Goal: Task Accomplishment & Management: Complete application form

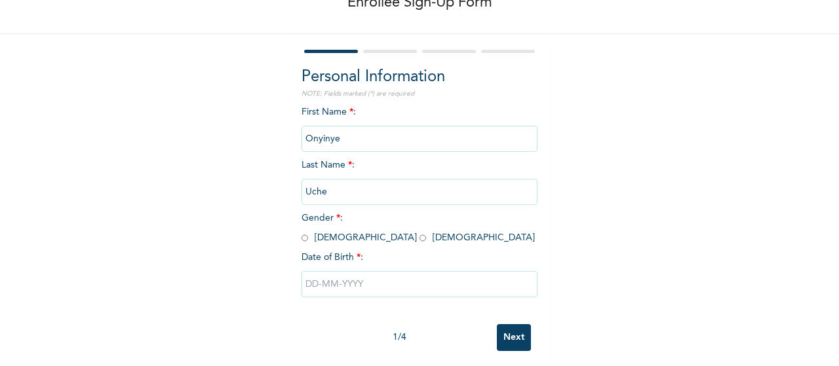
scroll to position [96, 0]
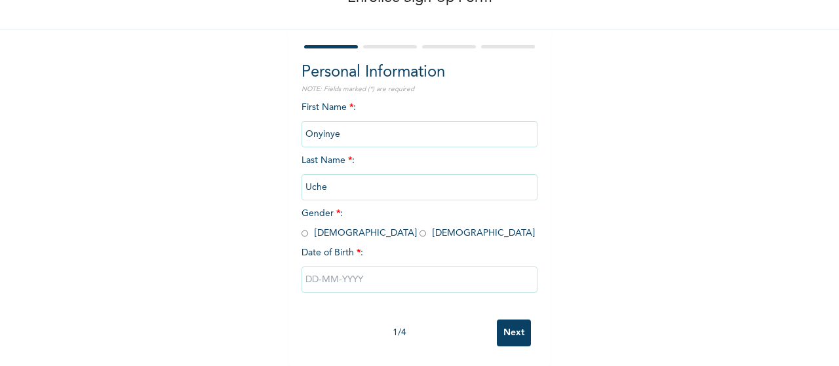
click at [419, 227] on input "radio" at bounding box center [422, 233] width 7 height 12
radio input "true"
click at [334, 269] on input "text" at bounding box center [419, 280] width 236 height 26
select select "8"
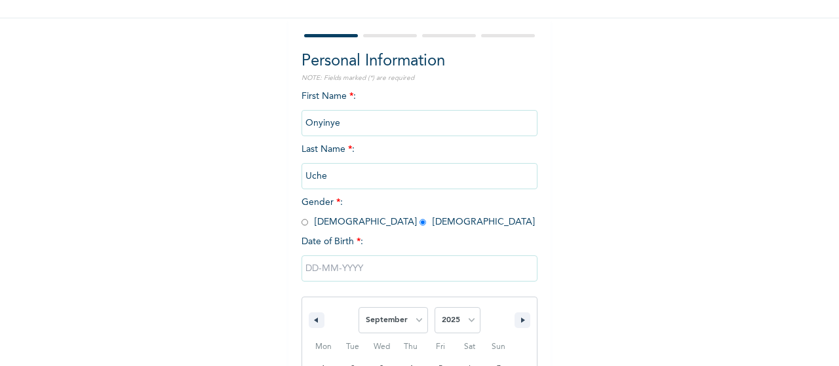
scroll to position [230, 0]
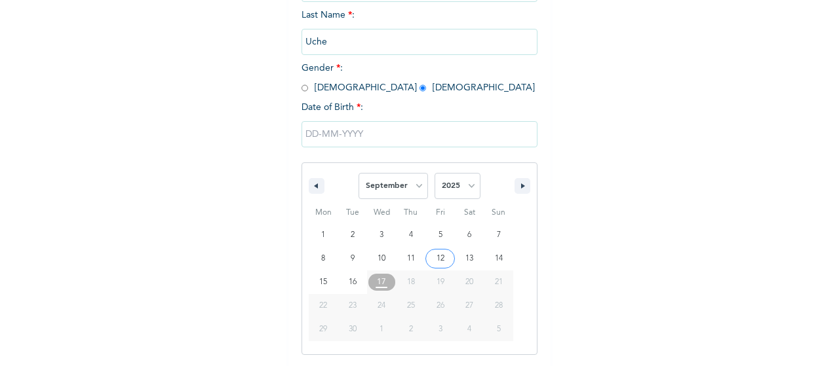
type input "[DATE]"
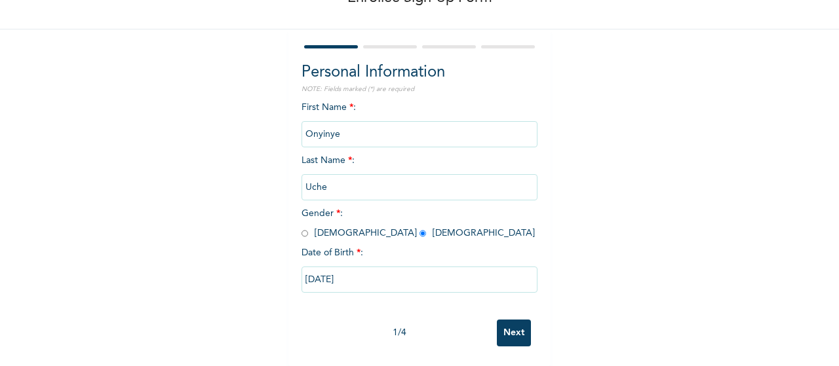
scroll to position [96, 0]
click at [345, 269] on input "[DATE]" at bounding box center [419, 280] width 236 height 26
select select "8"
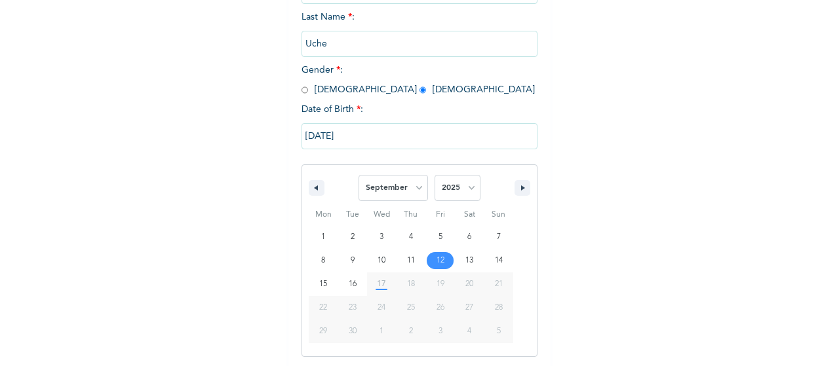
scroll to position [230, 0]
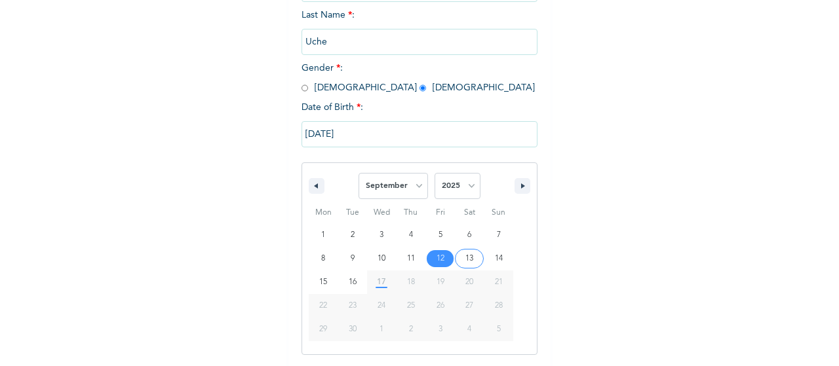
type input "[DATE]"
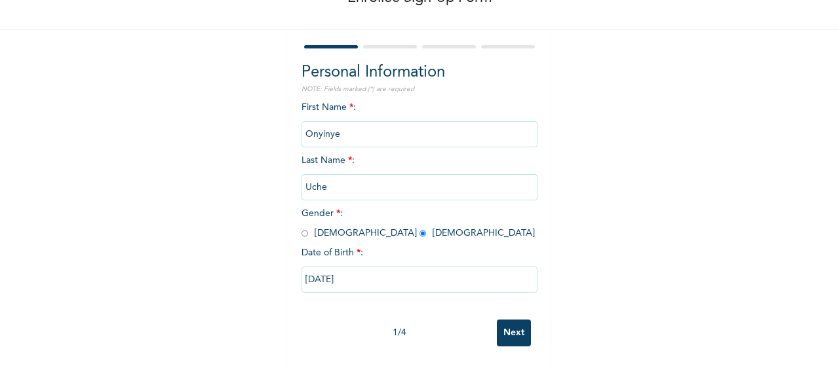
click at [383, 273] on input "[DATE]" at bounding box center [419, 280] width 236 height 26
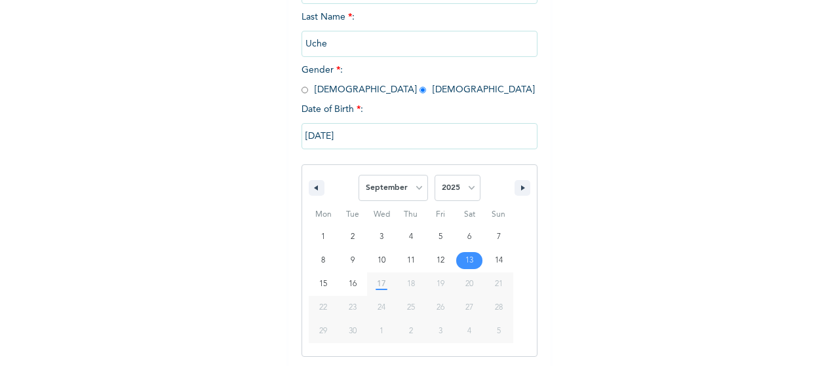
scroll to position [230, 0]
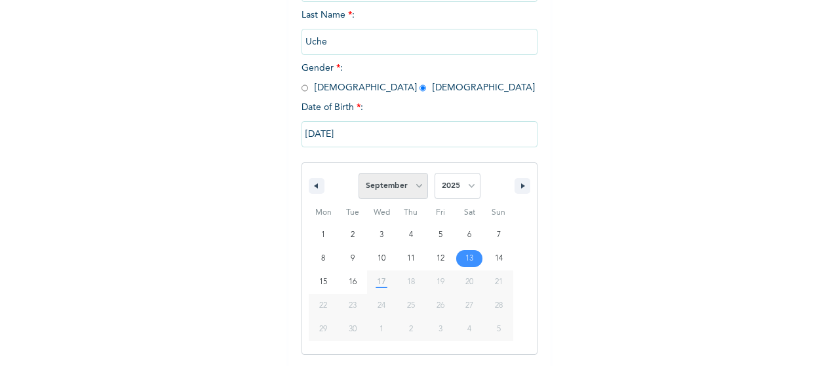
click at [410, 189] on select "January February March April May June July August September October November De…" at bounding box center [392, 186] width 69 height 26
select select "3"
click at [358, 174] on select "January February March April May June July August September October November De…" at bounding box center [392, 186] width 69 height 26
click at [467, 186] on select "2025 2024 2023 2022 2021 2020 2019 2018 2017 2016 2015 2014 2013 2012 2011 2010…" at bounding box center [458, 186] width 46 height 26
select select "2001"
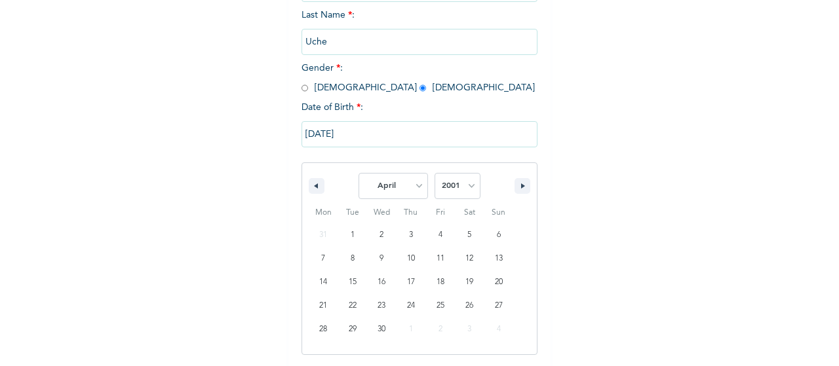
click at [435, 174] on select "2025 2024 2023 2022 2021 2020 2019 2018 2017 2016 2015 2014 2013 2012 2011 2010…" at bounding box center [458, 186] width 46 height 26
click at [305, 137] on input "[DATE]" at bounding box center [419, 134] width 236 height 26
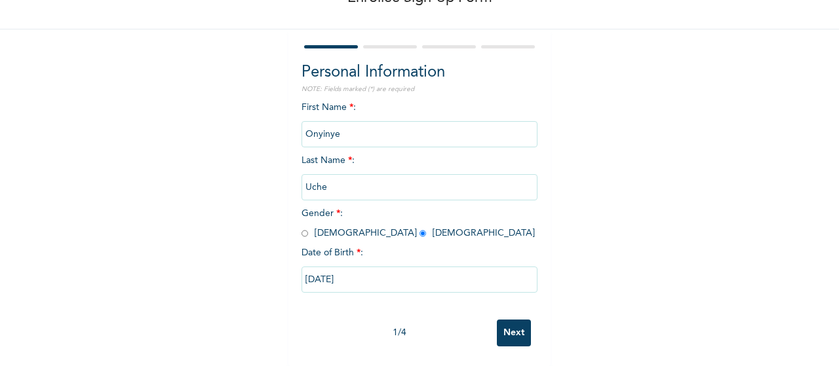
scroll to position [96, 0]
click at [364, 281] on input "[DATE]" at bounding box center [419, 280] width 236 height 26
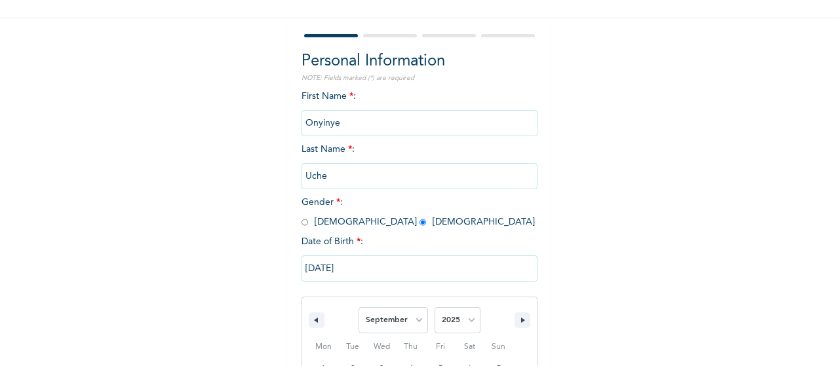
scroll to position [230, 0]
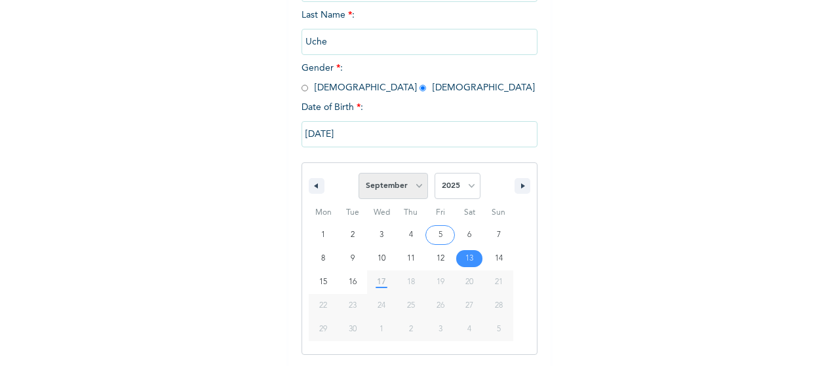
click at [410, 187] on select "January February March April May June July August September October November De…" at bounding box center [392, 186] width 69 height 26
select select "3"
click at [358, 174] on select "January February March April May June July August September October November De…" at bounding box center [392, 186] width 69 height 26
click at [311, 137] on input "[DATE]" at bounding box center [419, 134] width 236 height 26
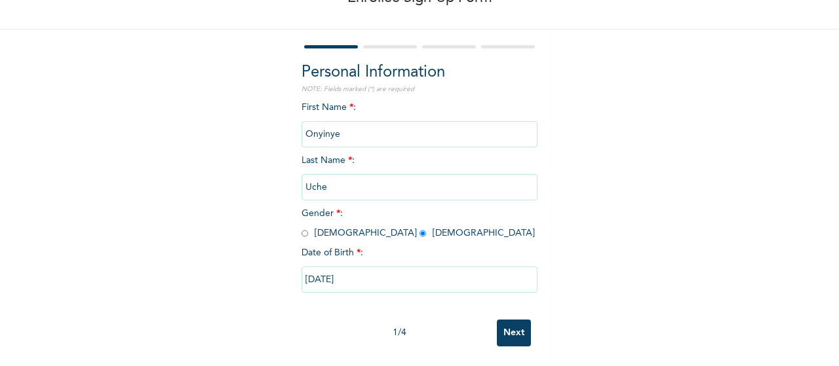
scroll to position [96, 0]
click at [387, 279] on input "[DATE]" at bounding box center [419, 280] width 236 height 26
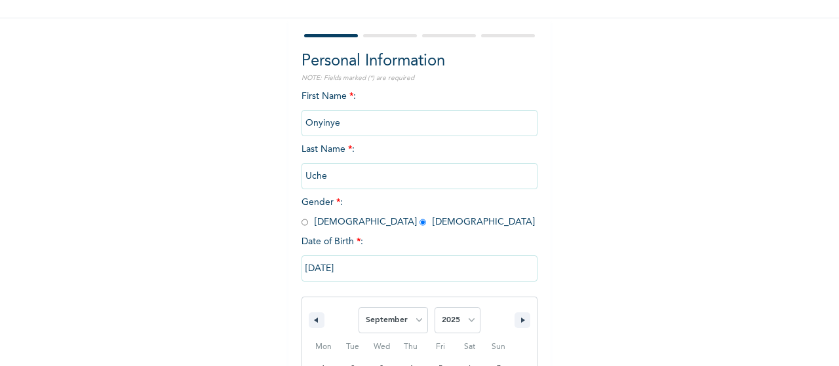
scroll to position [230, 0]
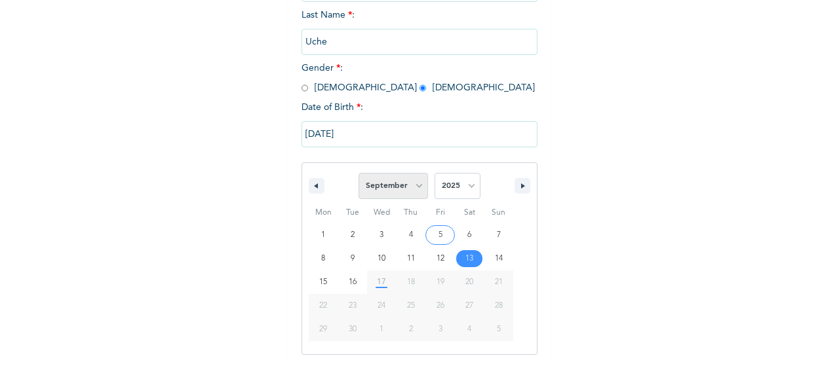
click at [416, 189] on select "January February March April May June July August September October November De…" at bounding box center [392, 186] width 69 height 26
select select "3"
click at [358, 174] on select "January February March April May June July August September October November De…" at bounding box center [392, 186] width 69 height 26
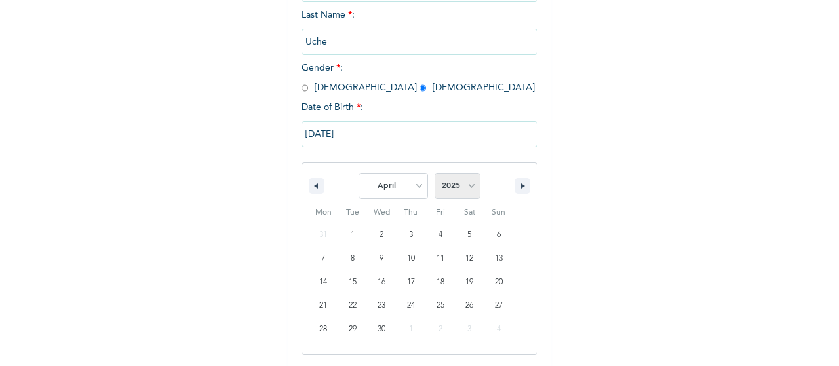
click at [465, 186] on select "2025 2024 2023 2022 2021 2020 2019 2018 2017 2016 2015 2014 2013 2012 2011 2010…" at bounding box center [458, 186] width 46 height 26
select select "2001"
click at [435, 174] on select "2025 2024 2023 2022 2021 2020 2019 2018 2017 2016 2015 2014 2013 2012 2011 2010…" at bounding box center [458, 186] width 46 height 26
click at [522, 182] on button "button" at bounding box center [522, 186] width 16 height 16
click at [317, 185] on button "button" at bounding box center [317, 186] width 16 height 16
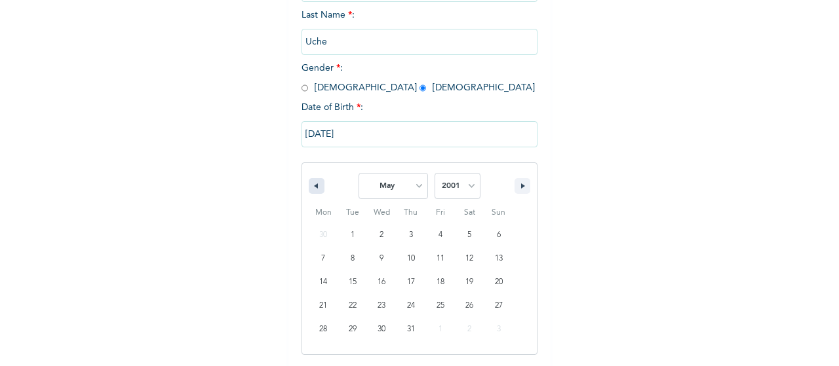
select select "3"
type input "[DATE]"
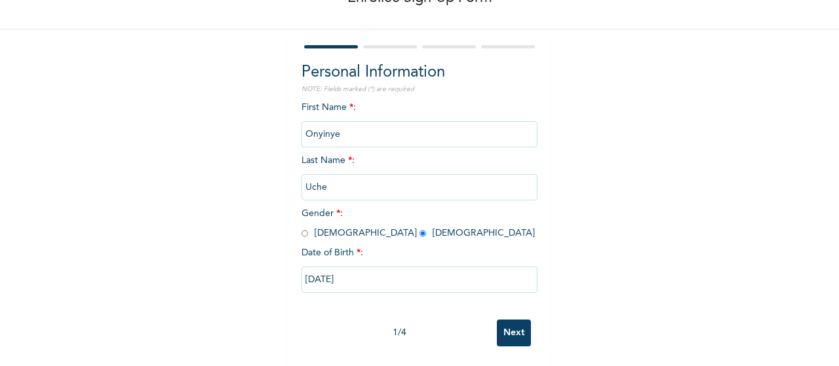
scroll to position [96, 0]
click at [511, 321] on input "Next" at bounding box center [514, 333] width 34 height 27
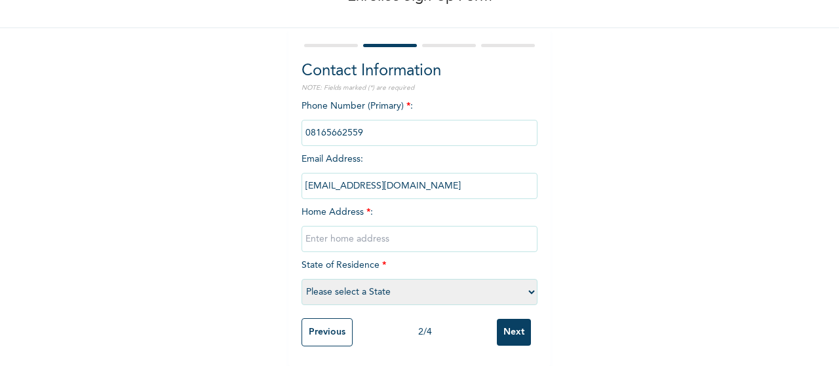
click at [336, 226] on input "text" at bounding box center [419, 239] width 236 height 26
type input "46 [PERSON_NAME], [PERSON_NAME], Ikorodu [GEOGRAPHIC_DATA]"
click at [416, 284] on select "Please select a State [PERSON_NAME] (FCT) [PERSON_NAME] Ibom [GEOGRAPHIC_DATA] …" at bounding box center [419, 292] width 236 height 26
select select "25"
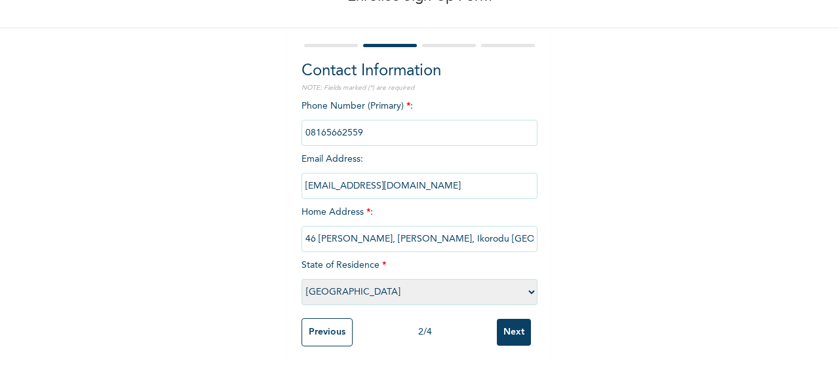
click at [301, 279] on select "Please select a State [PERSON_NAME] (FCT) [PERSON_NAME] Ibom [GEOGRAPHIC_DATA] …" at bounding box center [419, 292] width 236 height 26
click at [507, 322] on input "Next" at bounding box center [514, 332] width 34 height 27
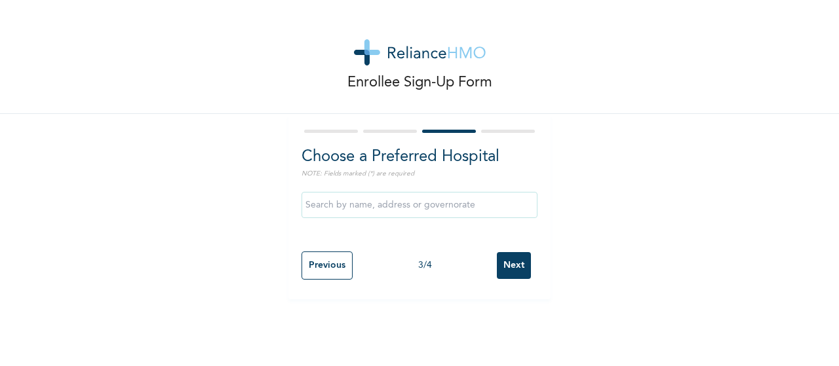
scroll to position [0, 0]
click at [387, 216] on input "text" at bounding box center [419, 205] width 236 height 26
click at [395, 130] on div at bounding box center [390, 131] width 54 height 3
click at [393, 134] on div at bounding box center [419, 131] width 236 height 9
click at [324, 269] on input "Previous" at bounding box center [326, 266] width 51 height 28
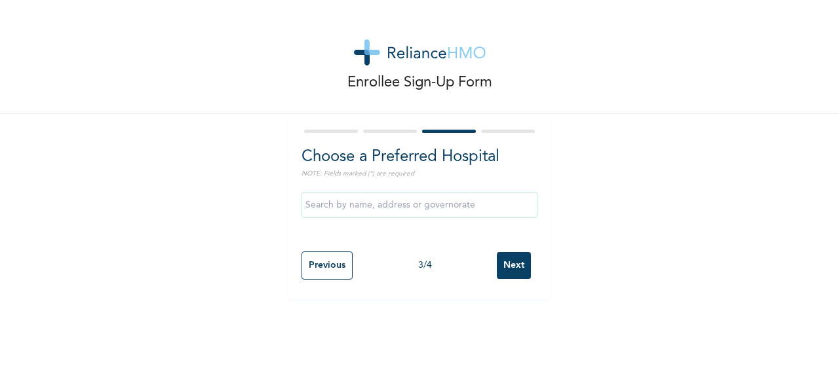
select select "25"
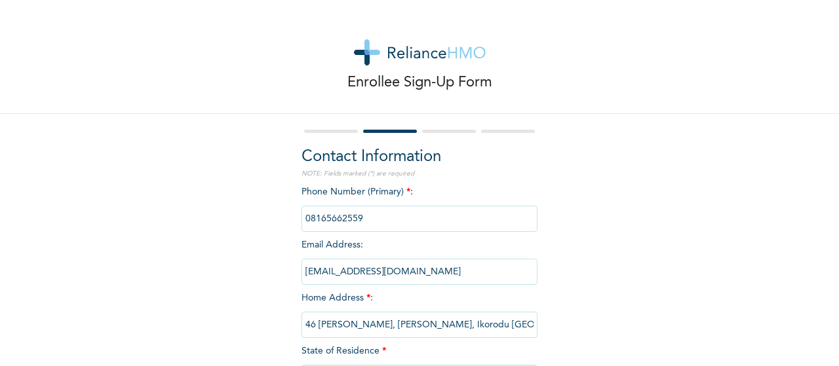
click at [506, 324] on input "46 [PERSON_NAME], [PERSON_NAME], Ikorodu [GEOGRAPHIC_DATA]" at bounding box center [419, 325] width 236 height 26
type input "4"
type input "1"
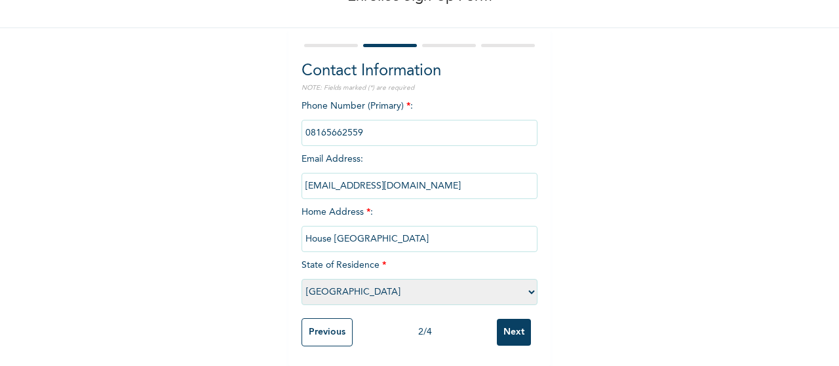
type input "House [GEOGRAPHIC_DATA]"
click at [515, 320] on input "Next" at bounding box center [514, 332] width 34 height 27
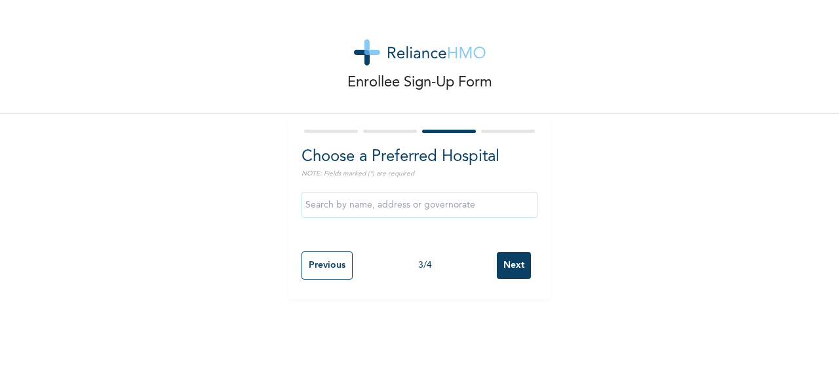
scroll to position [0, 0]
click at [426, 203] on input "text" at bounding box center [419, 205] width 236 height 26
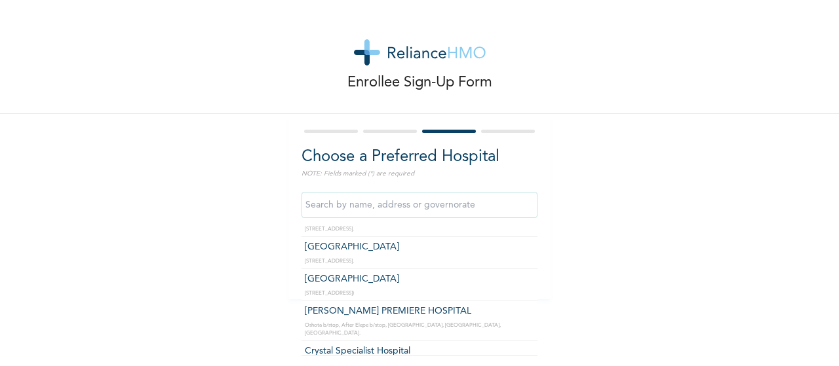
scroll to position [92, 0]
click at [375, 205] on input "text" at bounding box center [419, 205] width 236 height 26
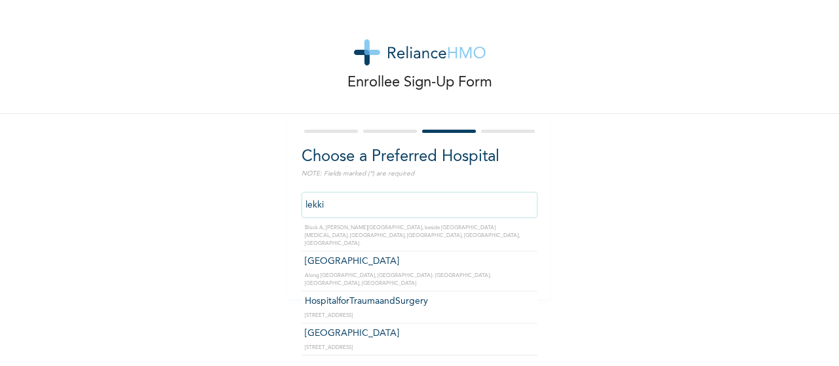
scroll to position [274, 0]
type input "lekki"
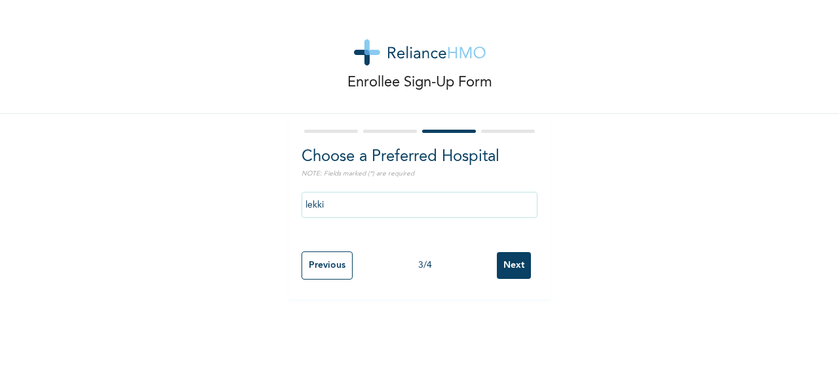
click at [615, 306] on div "Enrollee Sign-Up Form Choose a Preferred Hospital NOTE: Fields marked (*) are r…" at bounding box center [419, 183] width 839 height 366
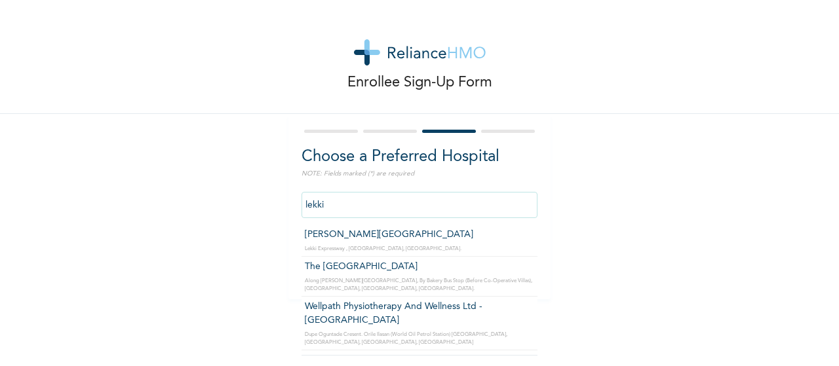
click at [357, 206] on input "lekki" at bounding box center [419, 205] width 236 height 26
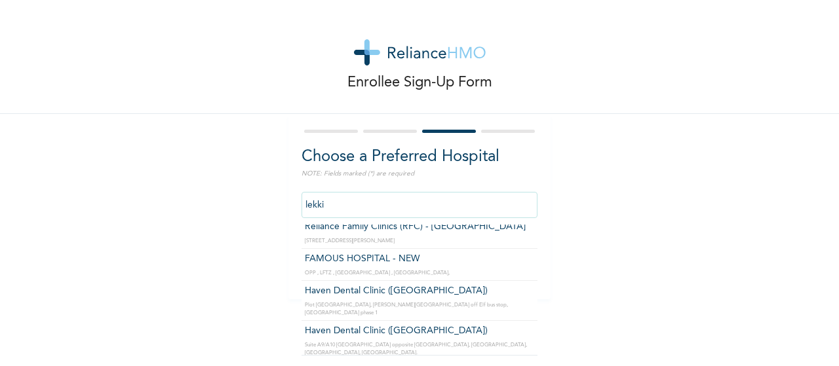
scroll to position [655, 0]
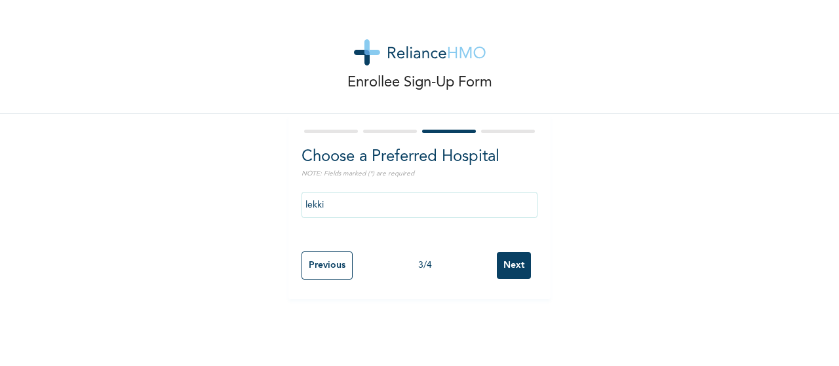
click at [649, 290] on div "Enrollee Sign-Up Form Choose a Preferred Hospital NOTE: Fields marked (*) are r…" at bounding box center [419, 150] width 839 height 300
click at [501, 256] on input "Next" at bounding box center [514, 265] width 34 height 27
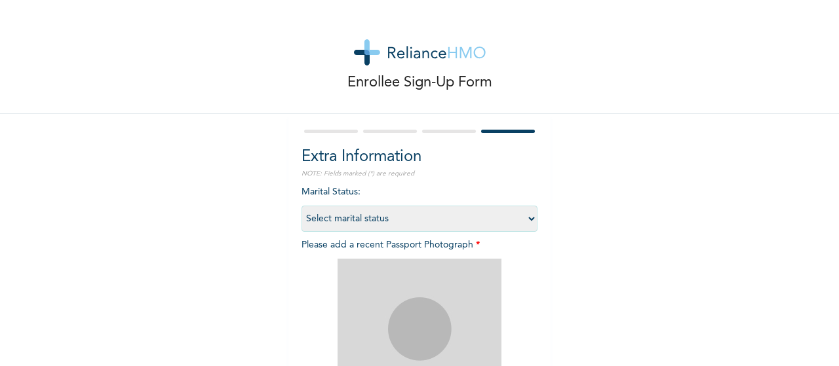
click at [395, 225] on select "Select marital status [DEMOGRAPHIC_DATA] Married [DEMOGRAPHIC_DATA] Widow/[DEMO…" at bounding box center [419, 219] width 236 height 26
select select "1"
click at [301, 206] on select "Select marital status [DEMOGRAPHIC_DATA] Married [DEMOGRAPHIC_DATA] Widow/[DEMO…" at bounding box center [419, 219] width 236 height 26
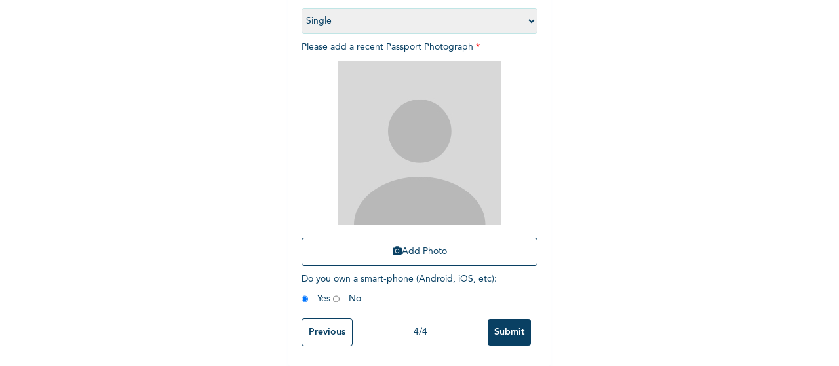
scroll to position [208, 0]
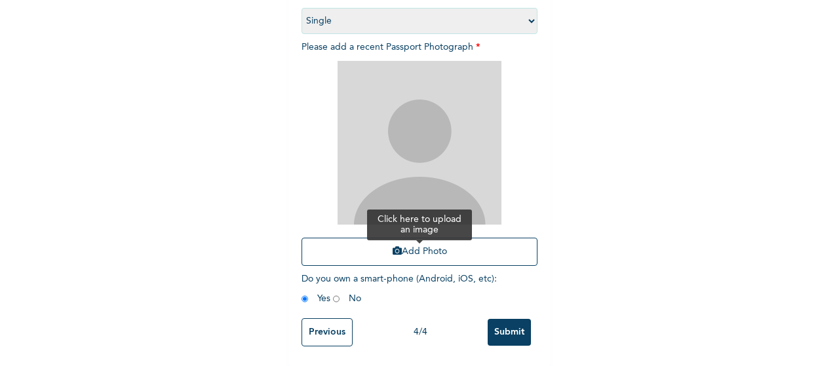
click at [404, 247] on button "Add Photo" at bounding box center [419, 252] width 236 height 28
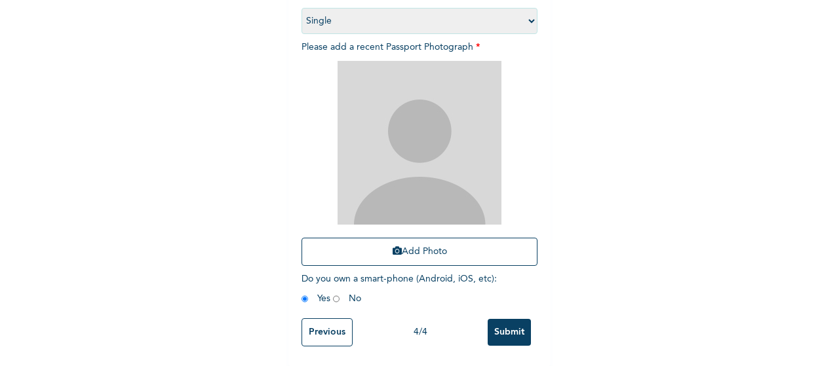
click at [503, 323] on input "Submit" at bounding box center [509, 332] width 43 height 27
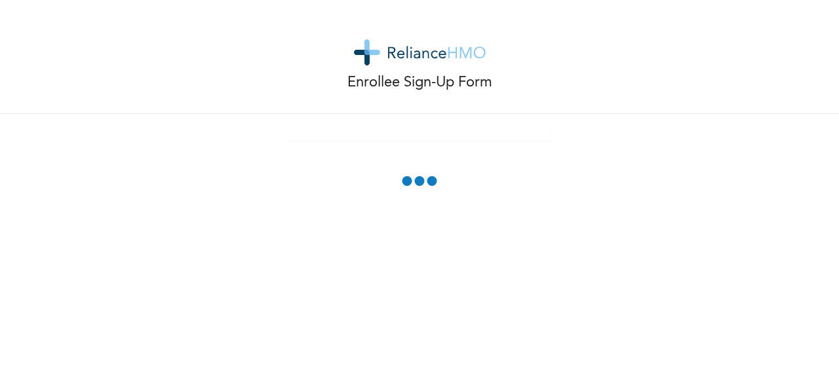
scroll to position [134, 0]
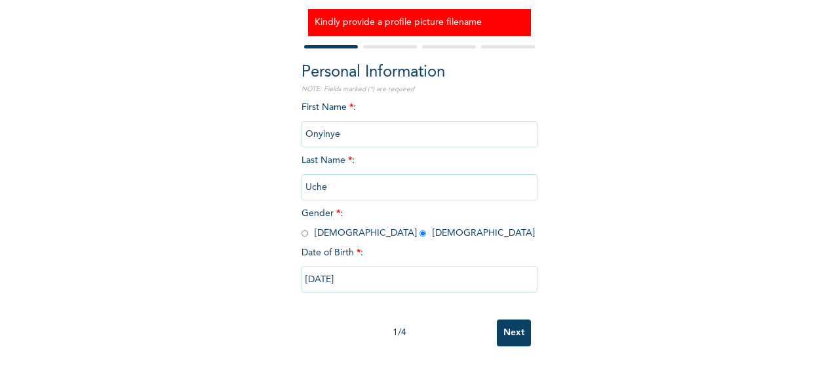
click at [511, 326] on input "Next" at bounding box center [514, 333] width 34 height 27
select select "25"
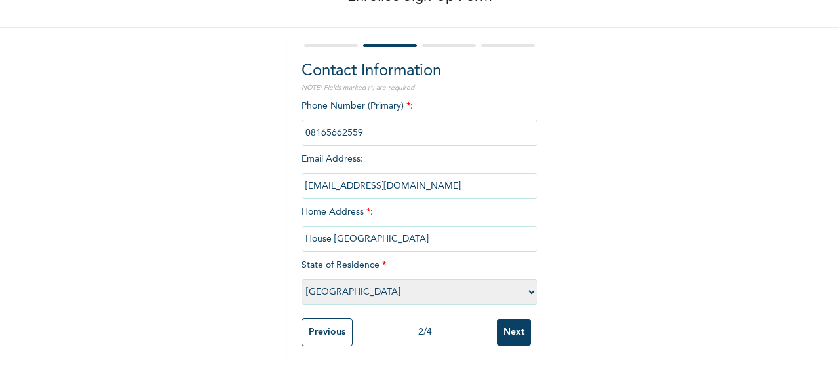
scroll to position [94, 0]
click at [511, 326] on input "Next" at bounding box center [514, 332] width 34 height 27
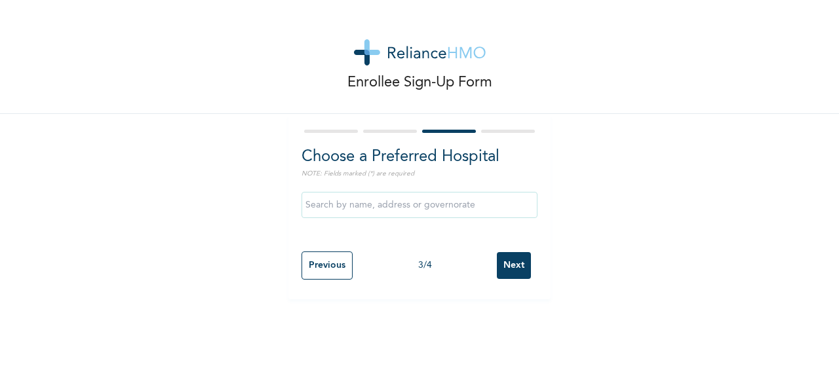
scroll to position [0, 0]
click at [512, 265] on input "Next" at bounding box center [514, 265] width 34 height 27
select select "1"
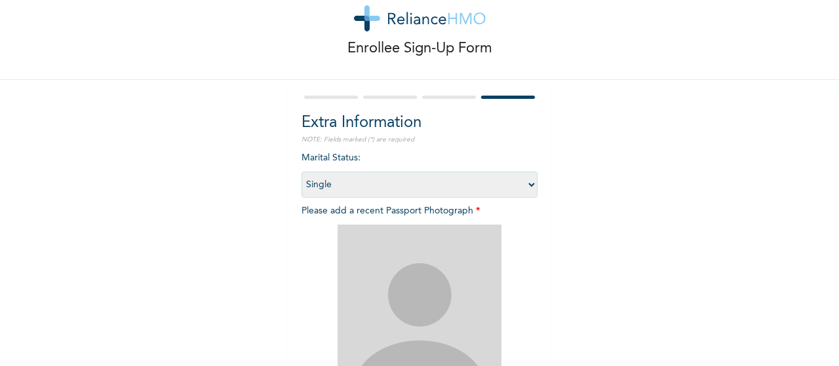
scroll to position [208, 0]
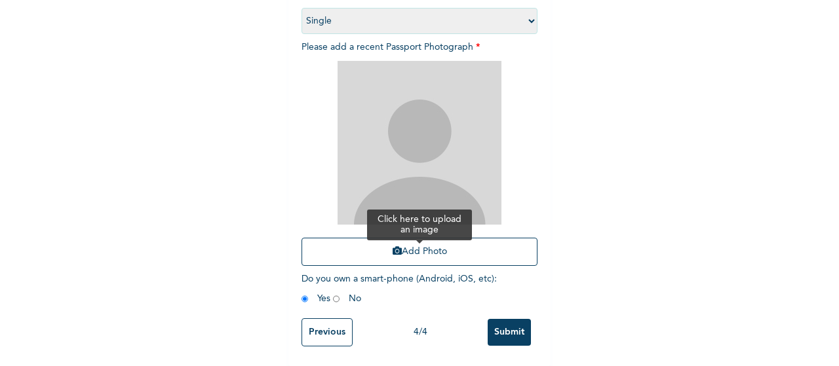
click at [394, 246] on button "Add Photo" at bounding box center [419, 252] width 236 height 28
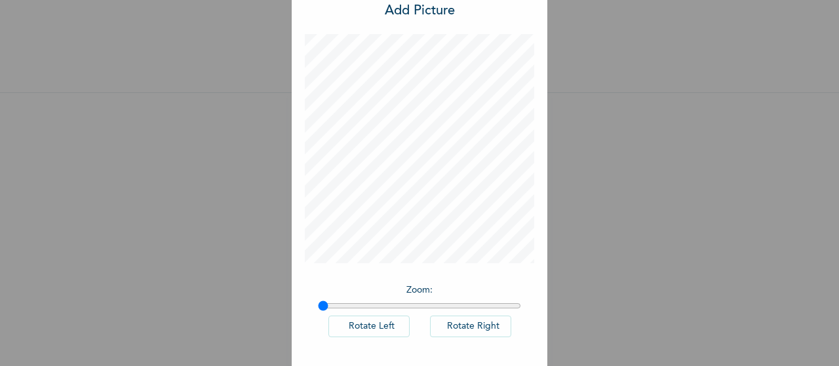
scroll to position [90, 0]
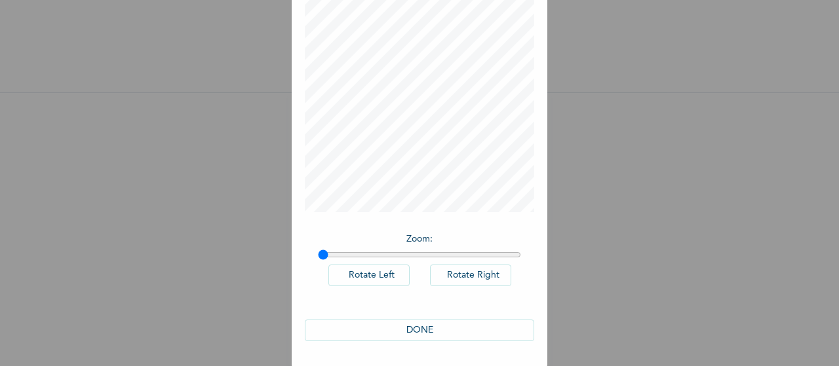
click at [419, 331] on button "DONE" at bounding box center [419, 331] width 229 height 22
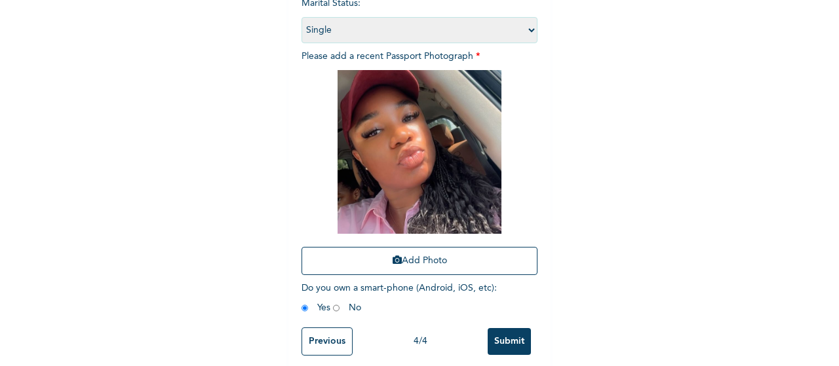
scroll to position [208, 0]
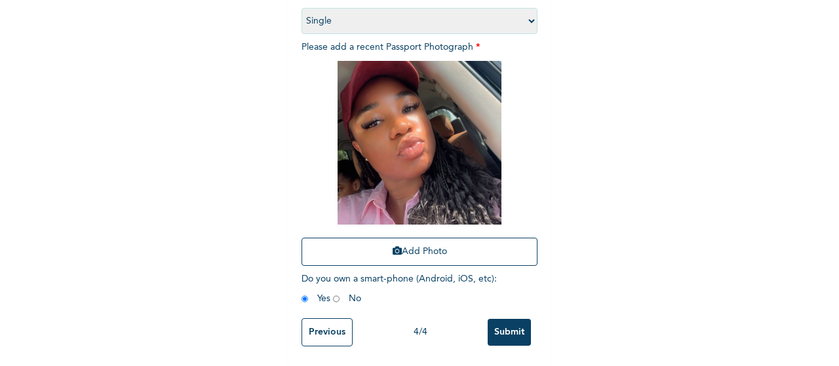
click at [503, 319] on input "Submit" at bounding box center [509, 332] width 43 height 27
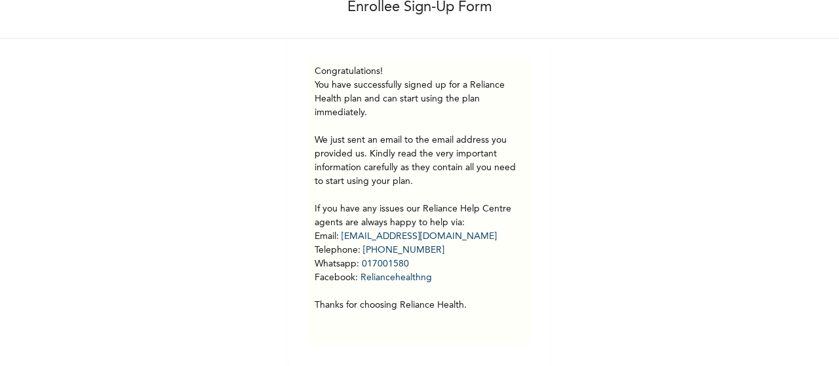
scroll to position [0, 0]
